Goal: Contribute content: Add original content to the website for others to see

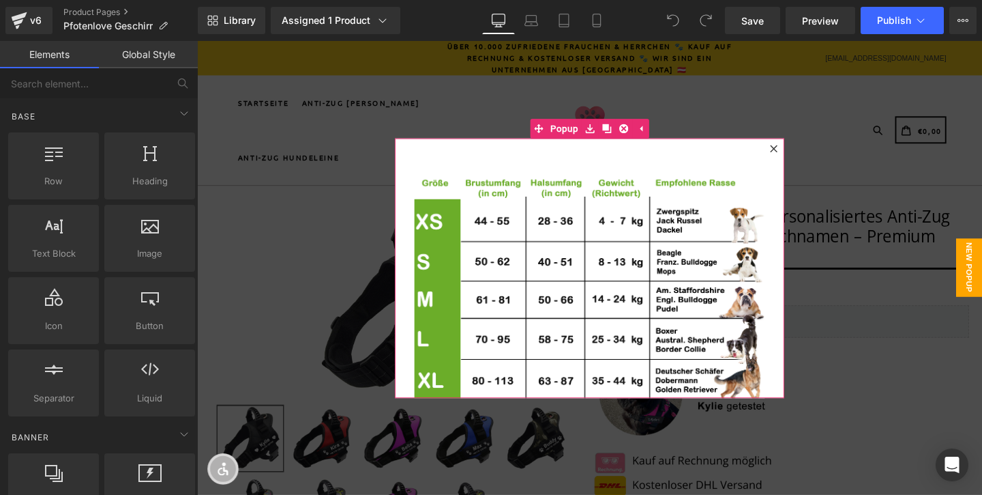
click at [804, 149] on div at bounding box center [803, 154] width 16 height 16
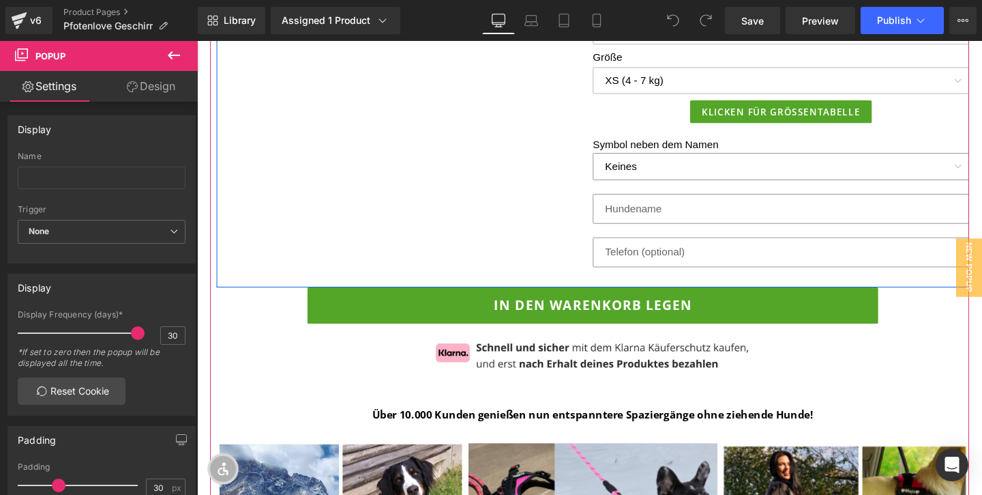
scroll to position [680, 0]
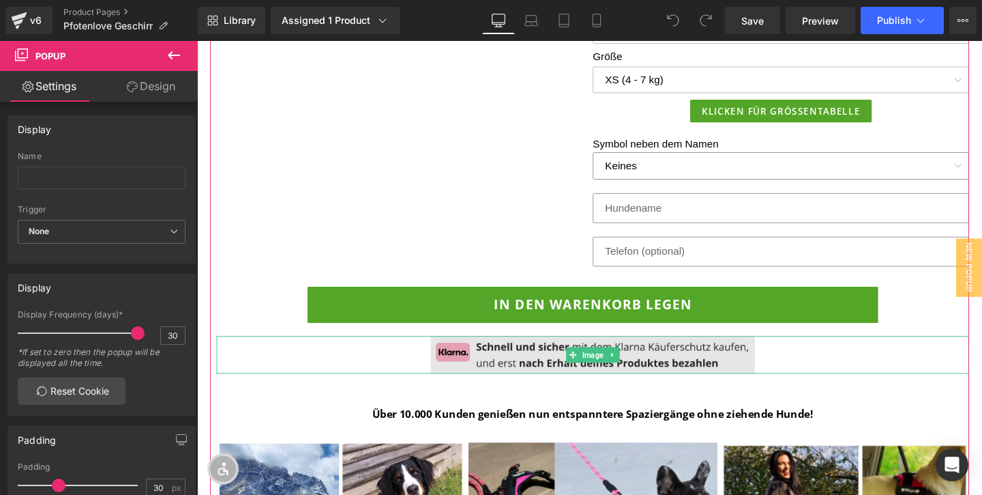
click at [694, 376] on img at bounding box center [613, 371] width 341 height 40
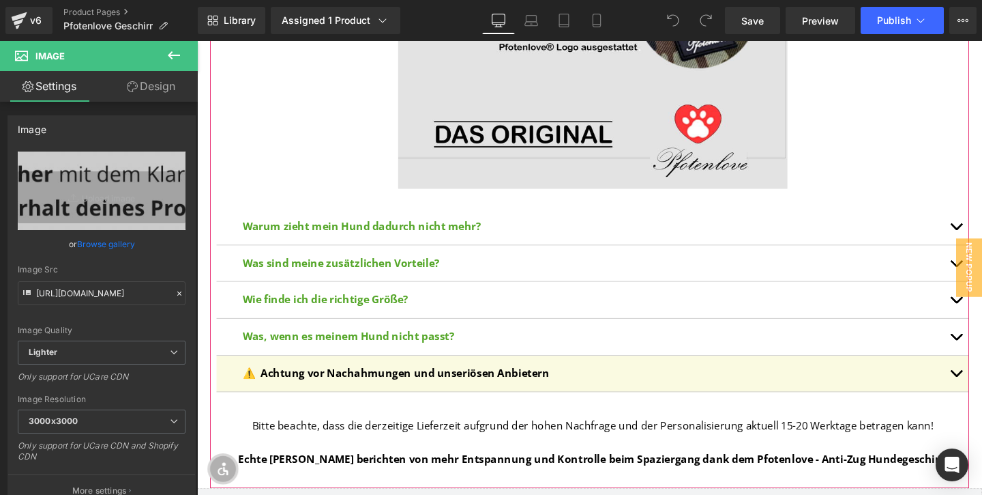
scroll to position [3201, 0]
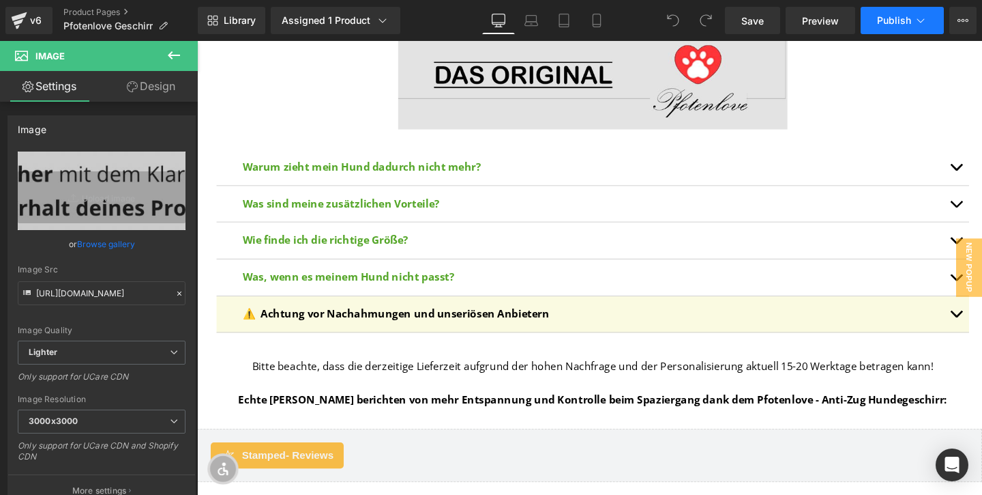
click at [895, 19] on span "Publish" at bounding box center [894, 20] width 34 height 11
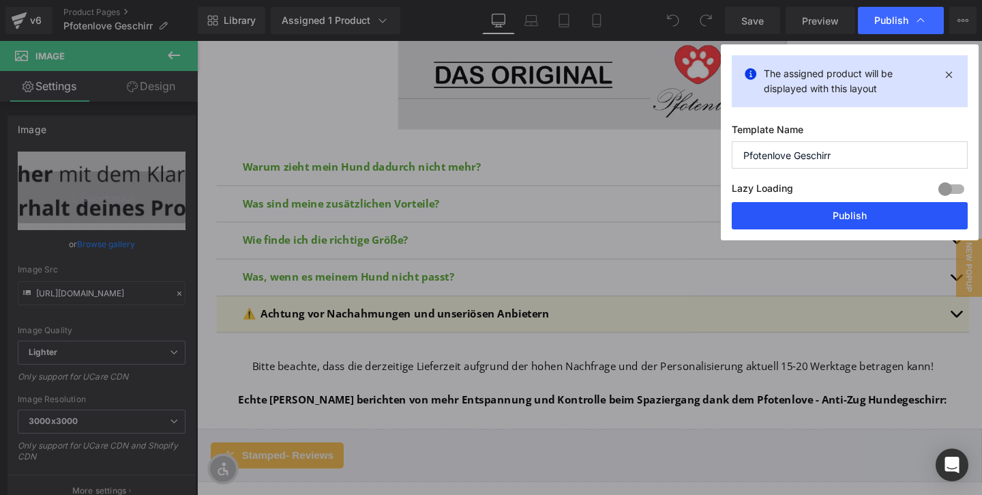
click at [827, 203] on button "Publish" at bounding box center [850, 215] width 236 height 27
